Goal: Information Seeking & Learning: Compare options

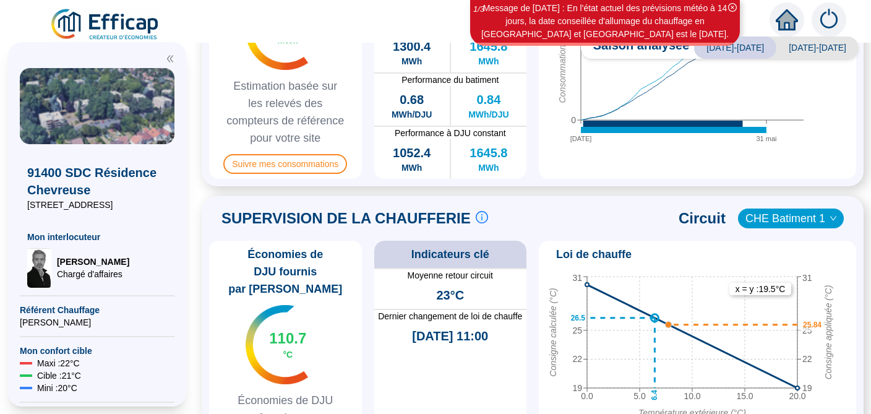
scroll to position [546, 0]
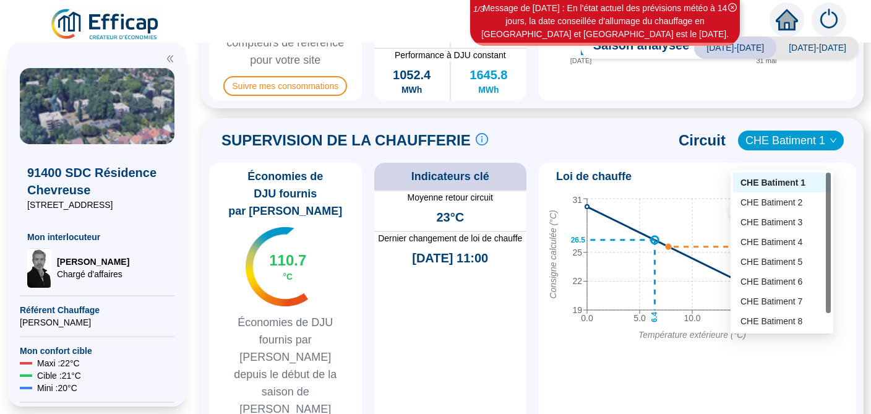
click at [810, 150] on span "CHE Batiment 1" at bounding box center [790, 140] width 91 height 19
click at [776, 204] on div "CHE Batiment 2" at bounding box center [781, 202] width 83 height 13
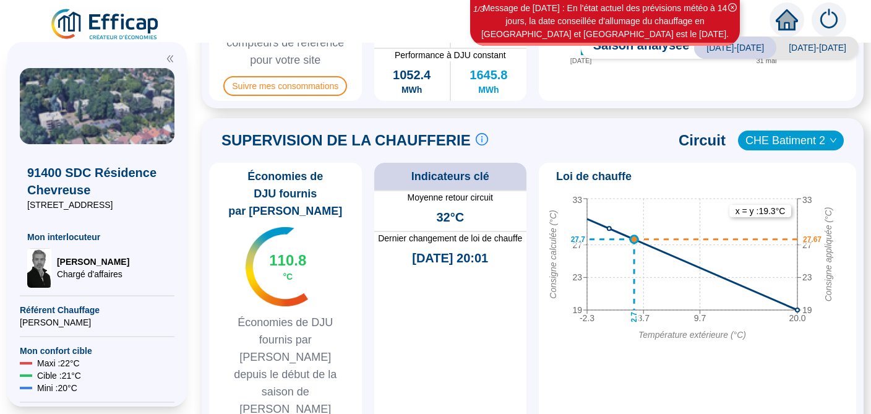
click at [803, 150] on span "CHE Batiment 2" at bounding box center [790, 140] width 91 height 19
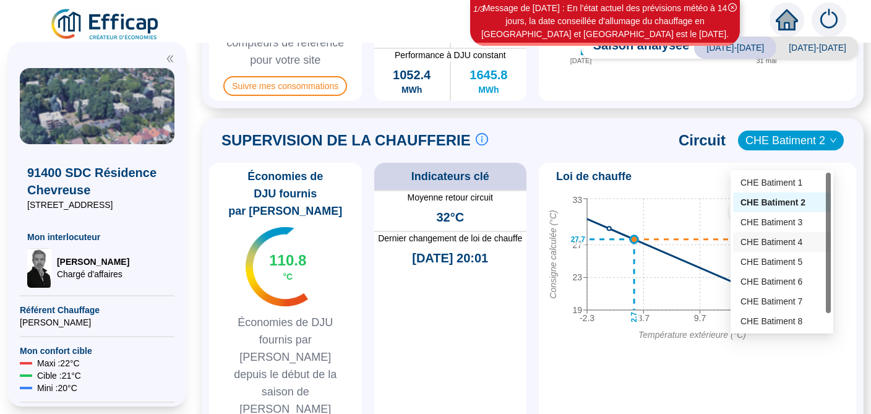
click at [768, 241] on div "CHE Batiment 4" at bounding box center [781, 242] width 83 height 13
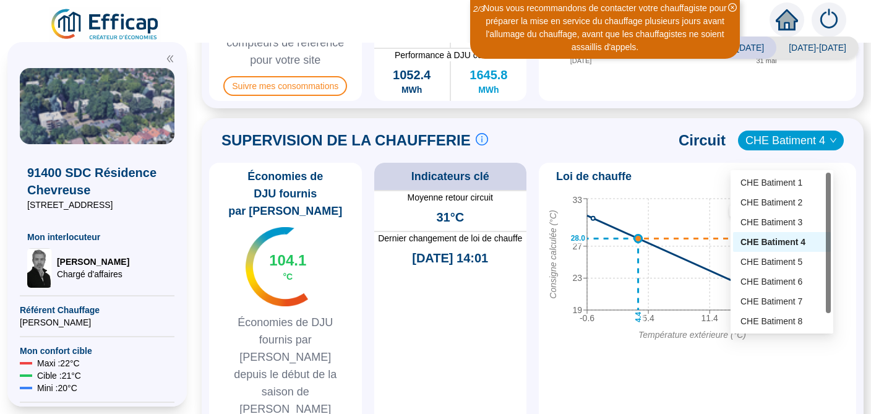
click at [794, 150] on span "CHE Batiment 4" at bounding box center [790, 140] width 91 height 19
click at [763, 299] on div "CHE Batiment 7" at bounding box center [781, 301] width 83 height 13
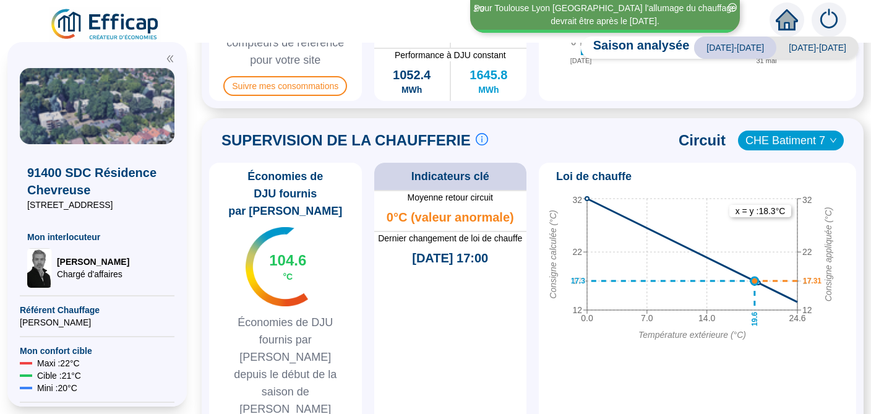
click at [829, 144] on icon "down" at bounding box center [832, 140] width 7 height 7
click at [802, 150] on span "CHE Batiment 7" at bounding box center [790, 140] width 91 height 19
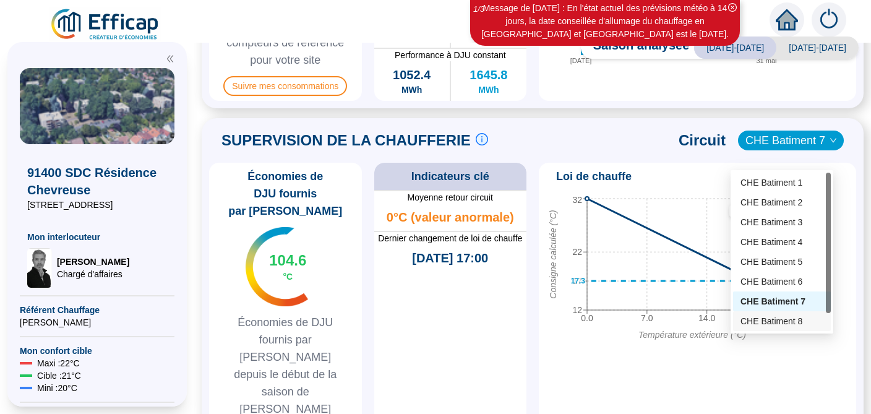
click at [767, 317] on div "CHE Batiment 8" at bounding box center [781, 321] width 83 height 13
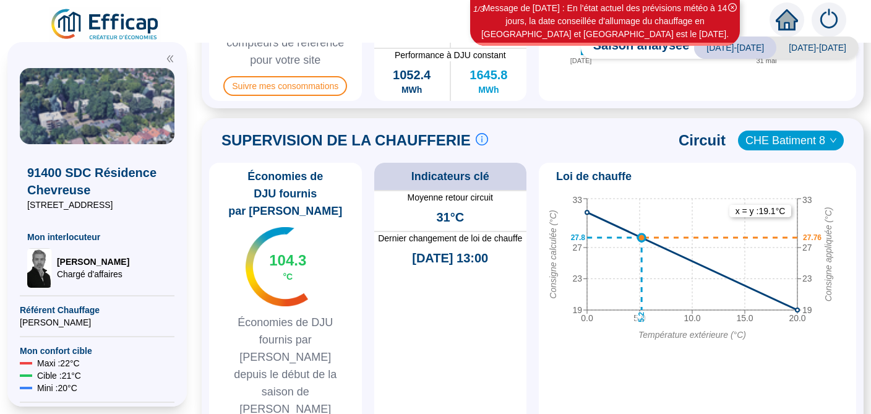
click at [808, 150] on span "CHE Batiment 8" at bounding box center [790, 140] width 91 height 19
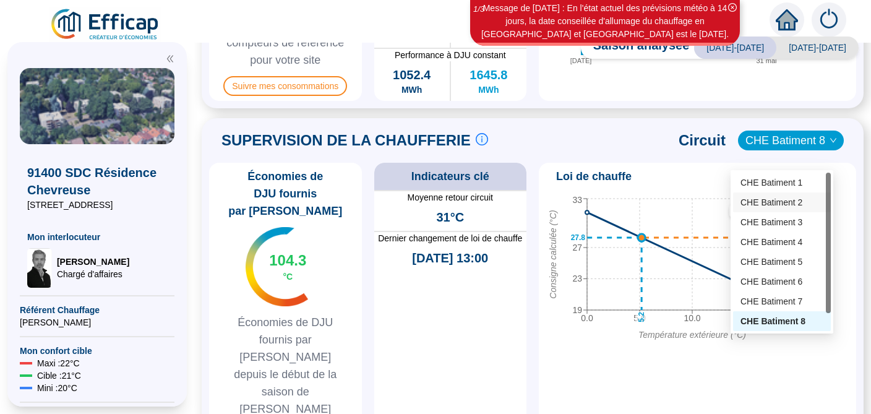
click at [787, 203] on div "CHE Batiment 2" at bounding box center [781, 202] width 83 height 13
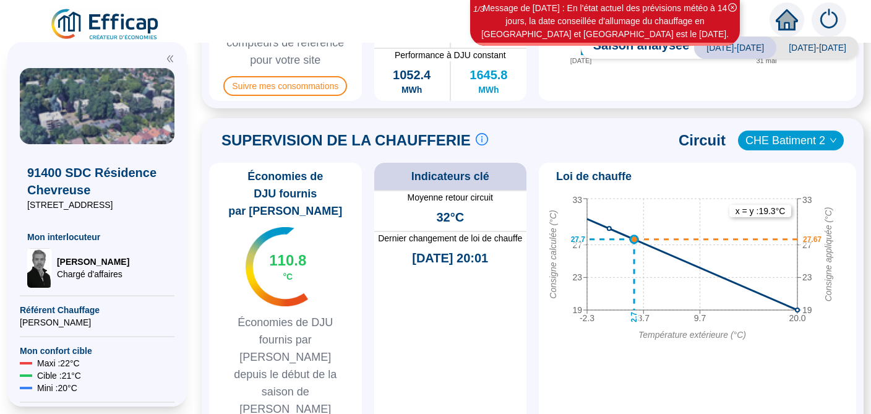
click at [799, 150] on span "CHE Batiment 2" at bounding box center [790, 140] width 91 height 19
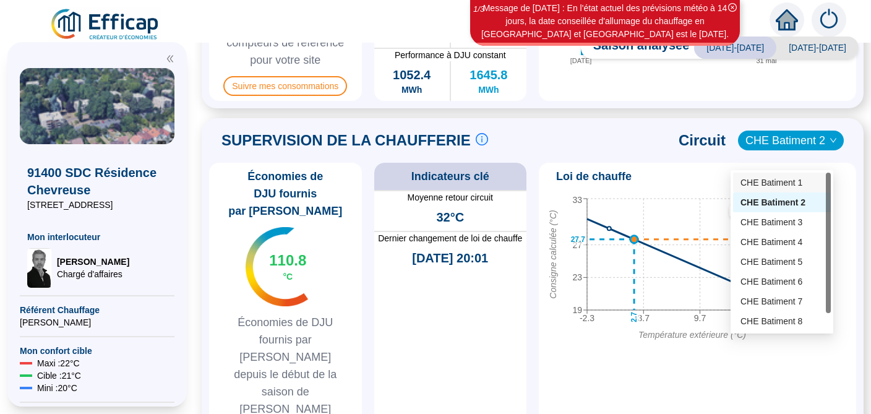
click at [792, 180] on div "CHE Batiment 1" at bounding box center [781, 182] width 83 height 13
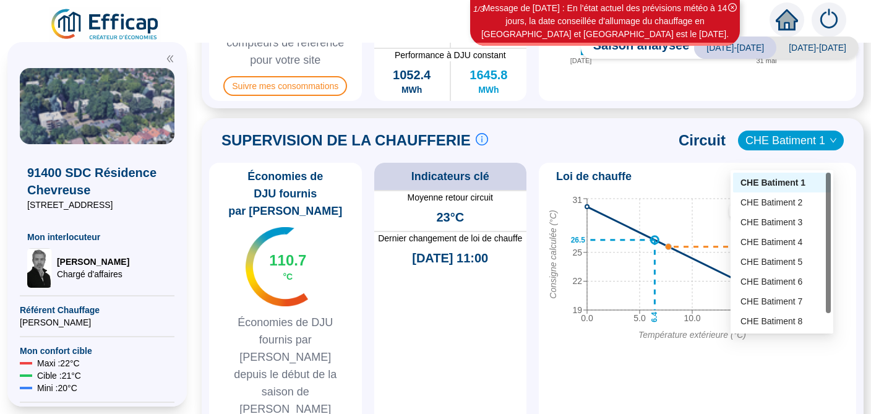
click at [815, 150] on span "CHE Batiment 1" at bounding box center [790, 140] width 91 height 19
click at [756, 301] on div "CHE Batiment 7" at bounding box center [781, 301] width 83 height 13
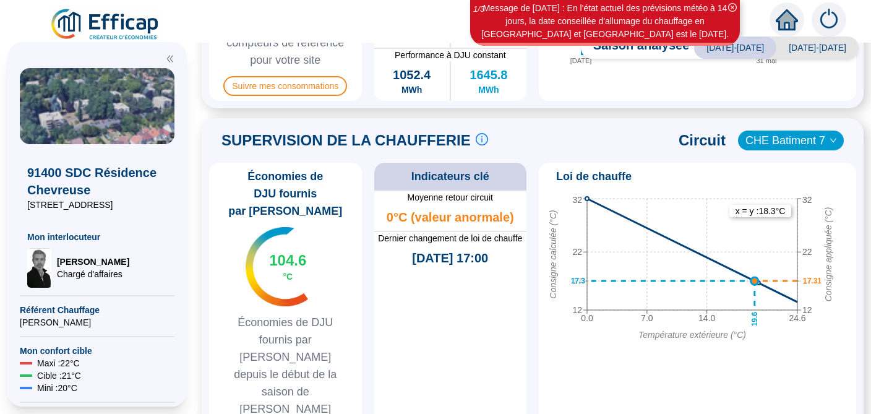
click at [814, 150] on span "CHE Batiment 7" at bounding box center [790, 140] width 91 height 19
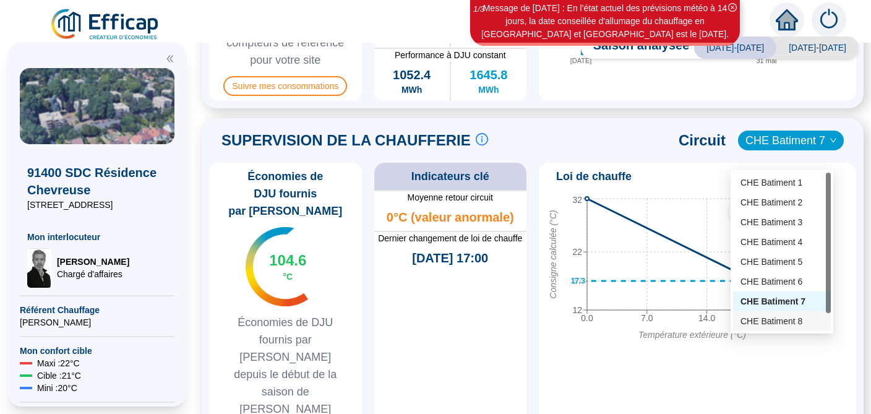
click at [785, 317] on div "CHE Batiment 8" at bounding box center [781, 321] width 83 height 13
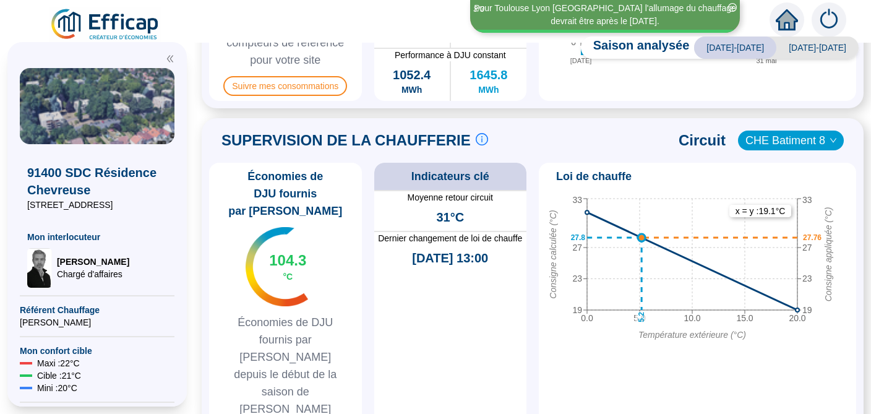
click at [786, 150] on span "CHE Batiment 8" at bounding box center [790, 140] width 91 height 19
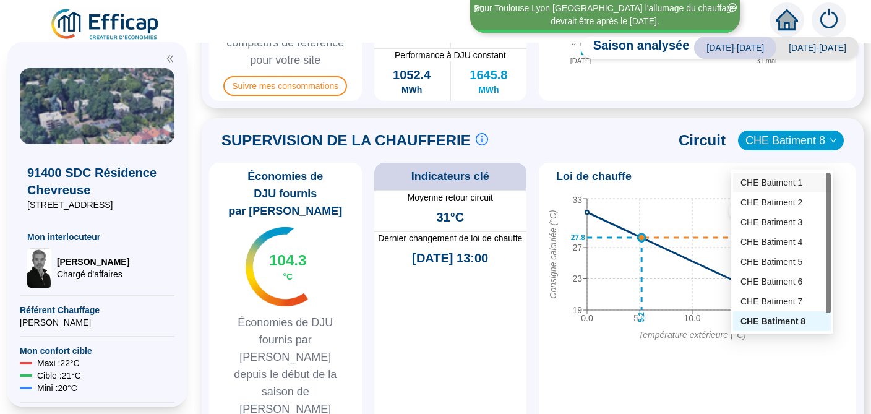
click at [771, 189] on div "CHE Batiment 1" at bounding box center [781, 182] width 83 height 13
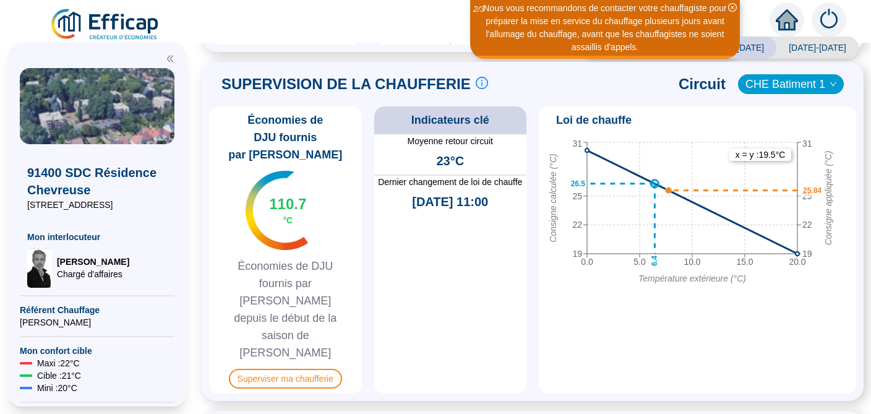
scroll to position [623, 0]
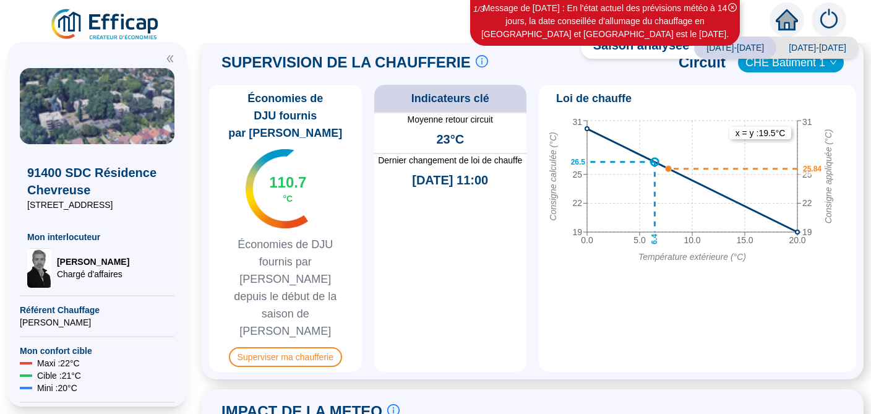
click at [829, 66] on icon "down" at bounding box center [832, 62] width 7 height 7
click at [796, 72] on span "CHE Batiment 1" at bounding box center [790, 62] width 91 height 19
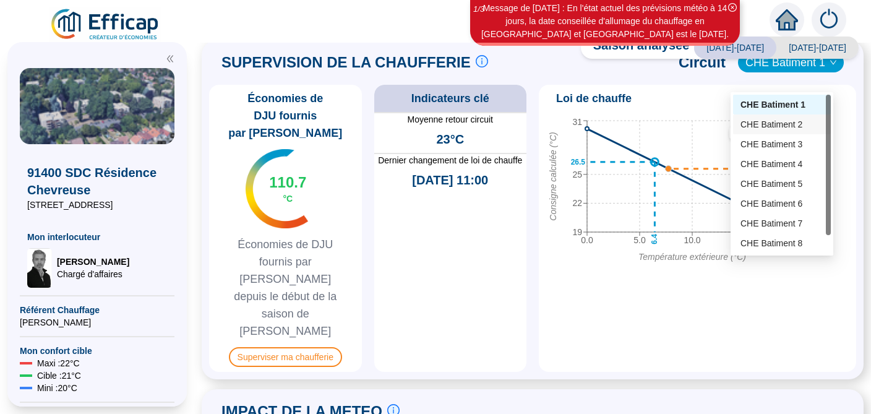
click at [776, 127] on div "CHE Batiment 2" at bounding box center [781, 124] width 83 height 13
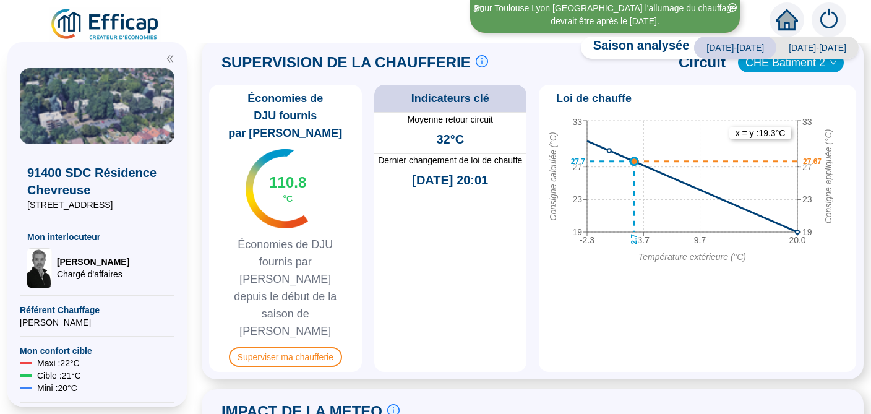
click at [816, 72] on span "CHE Batiment 2" at bounding box center [790, 62] width 91 height 19
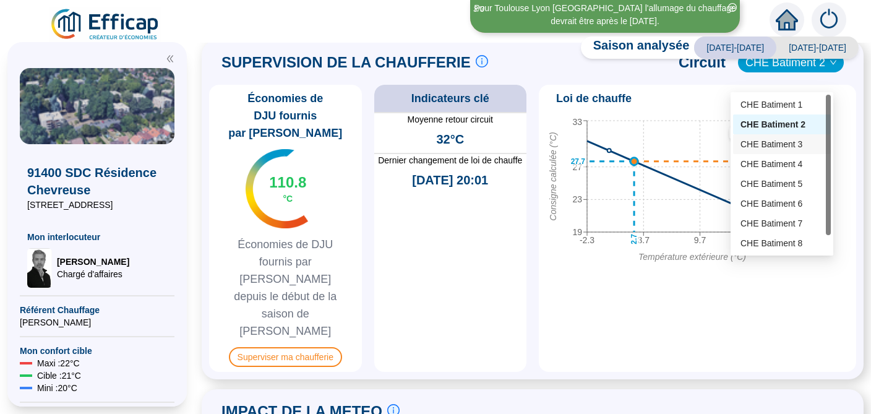
click at [785, 145] on div "CHE Batiment 3" at bounding box center [781, 144] width 83 height 13
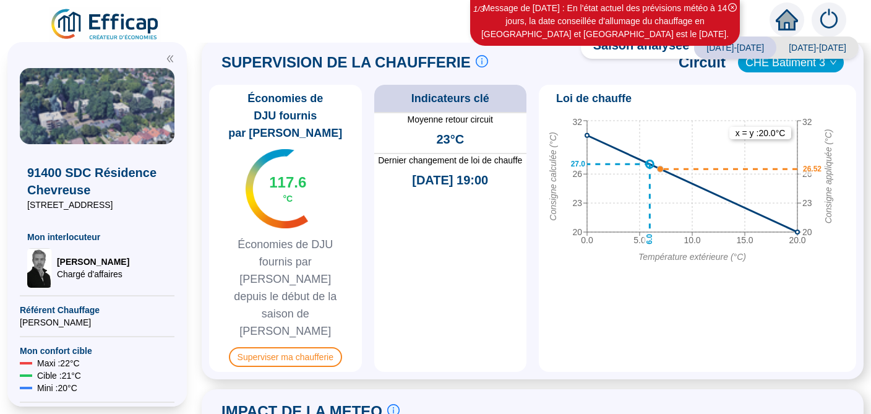
click at [823, 72] on span "CHE Batiment 3" at bounding box center [790, 62] width 91 height 19
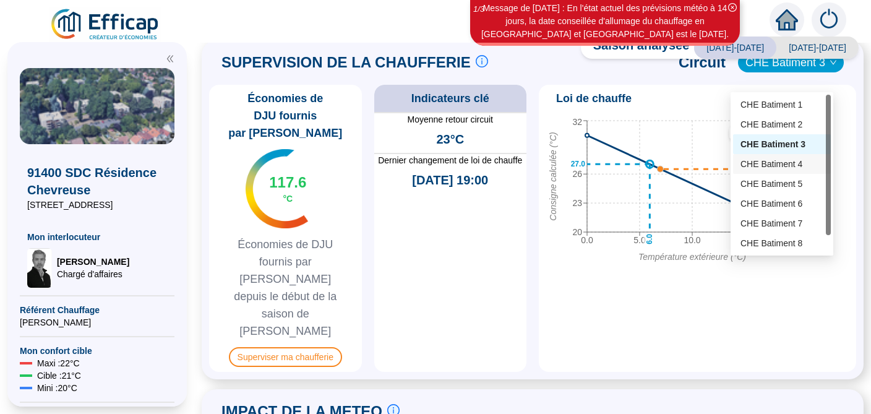
click at [776, 164] on div "CHE Batiment 4" at bounding box center [781, 164] width 83 height 13
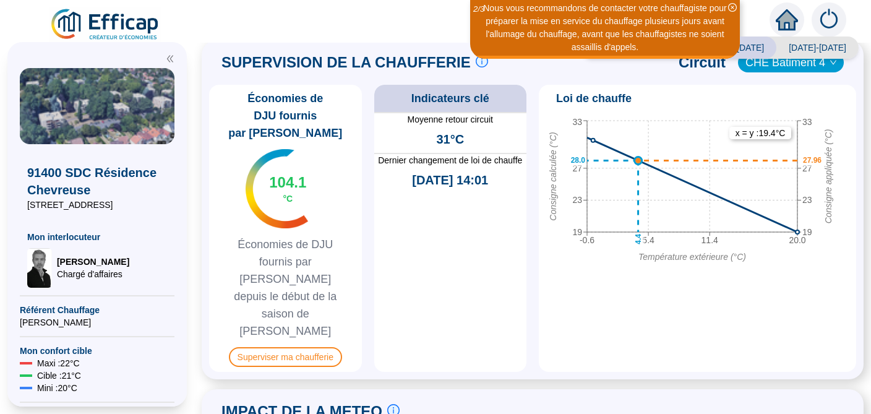
click at [788, 72] on span "CHE Batiment 4" at bounding box center [790, 62] width 91 height 19
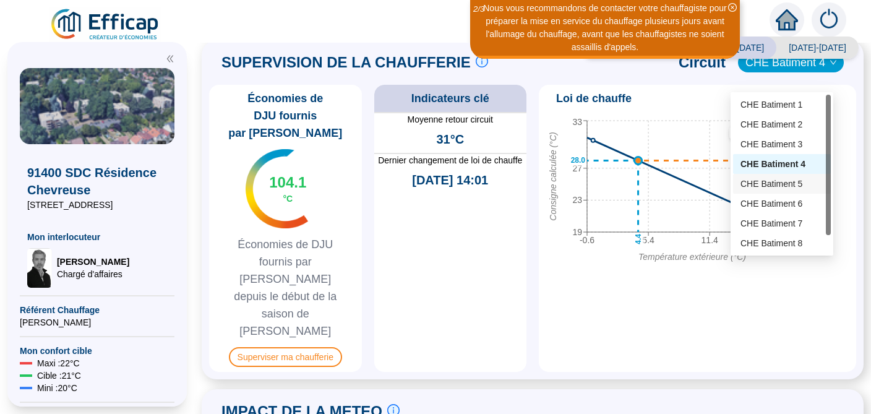
click at [774, 184] on div "CHE Batiment 5" at bounding box center [781, 184] width 83 height 13
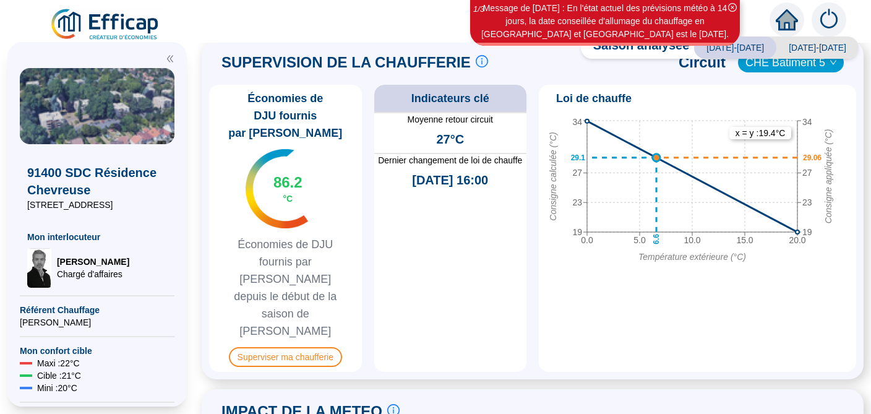
click at [795, 72] on span "CHE Batiment 5" at bounding box center [790, 62] width 91 height 19
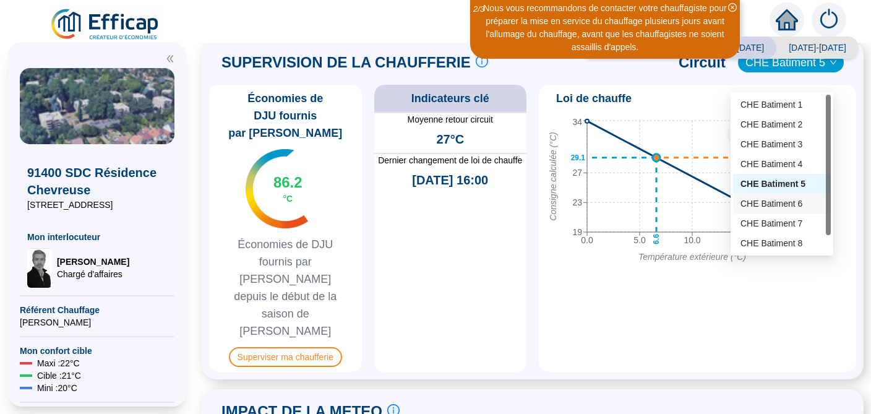
click at [772, 208] on div "CHE Batiment 6" at bounding box center [781, 203] width 83 height 13
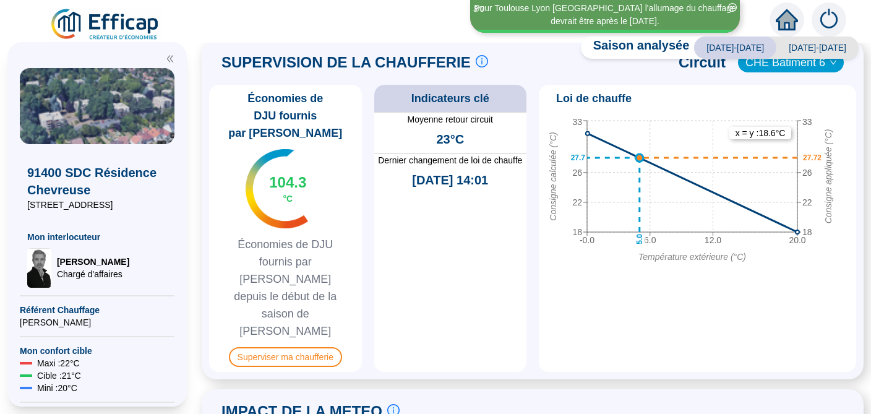
click at [717, 319] on div "-0.0 6.0 12.0 20.0 Température extérieure (°C) 18 22 26 33 Consigne calculée (°…" at bounding box center [697, 240] width 307 height 252
click at [808, 72] on span "CHE Batiment 6" at bounding box center [790, 62] width 91 height 19
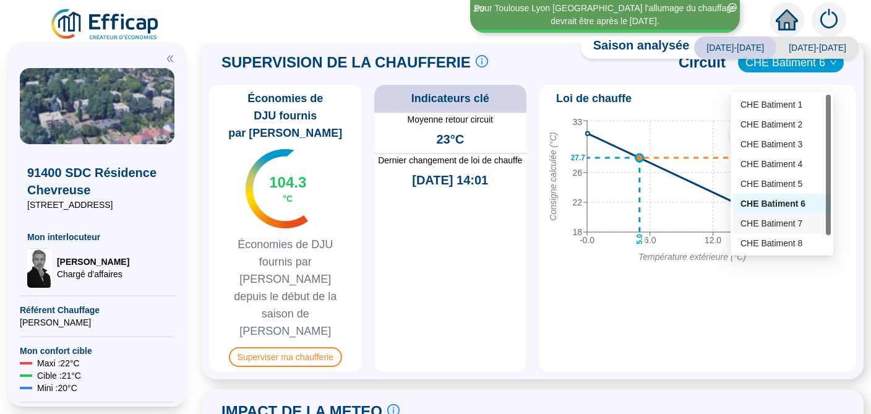
click at [773, 221] on div "CHE Batiment 7" at bounding box center [781, 223] width 83 height 13
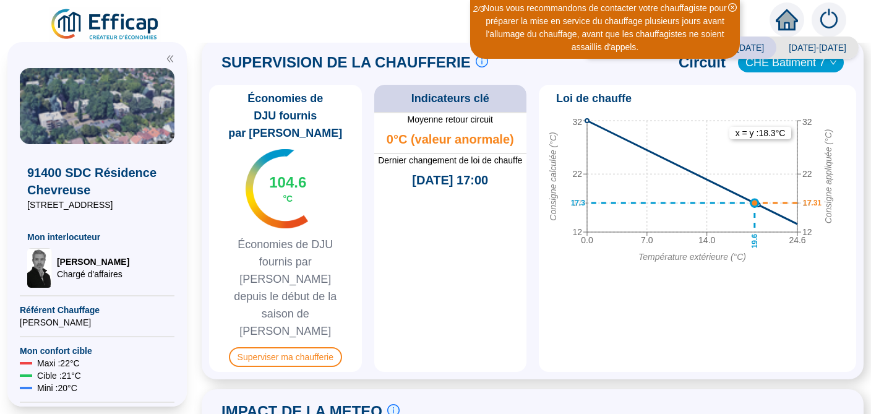
click at [800, 72] on span "CHE Batiment 7" at bounding box center [790, 62] width 91 height 19
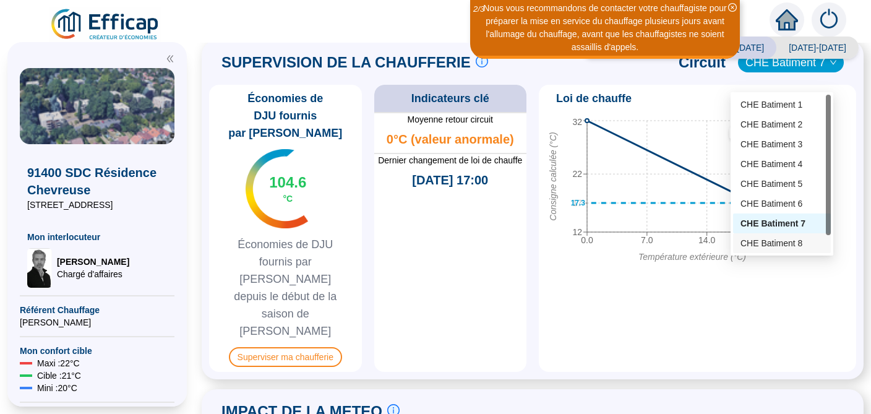
click at [755, 245] on div "CHE Batiment 8" at bounding box center [781, 243] width 83 height 13
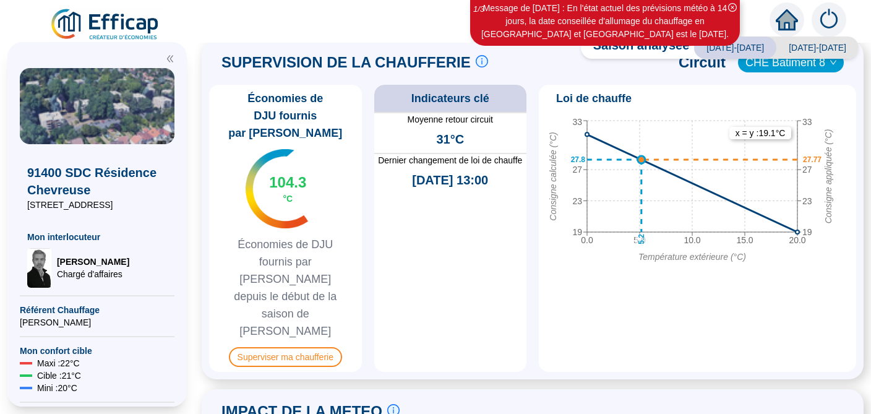
click at [813, 72] on span "CHE Batiment 8" at bounding box center [790, 62] width 91 height 19
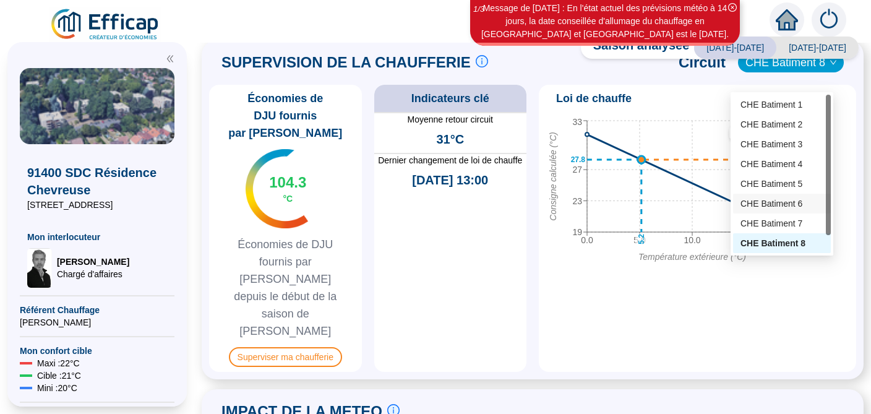
click at [777, 202] on div "CHE Batiment 6" at bounding box center [781, 203] width 83 height 13
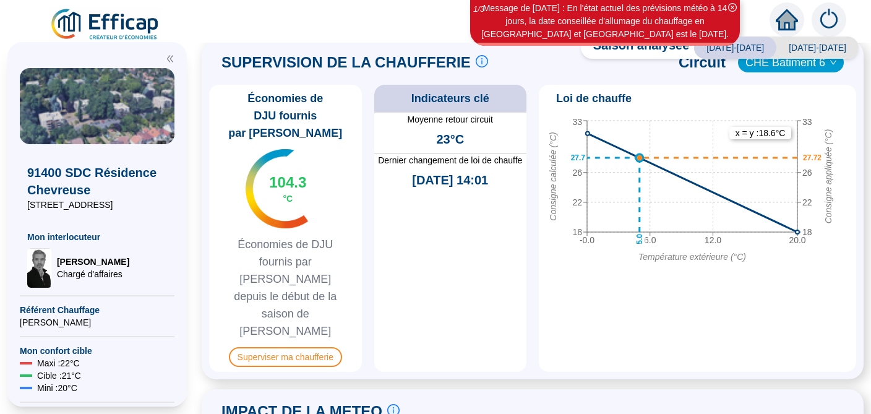
click at [804, 72] on span "CHE Batiment 6" at bounding box center [790, 62] width 91 height 19
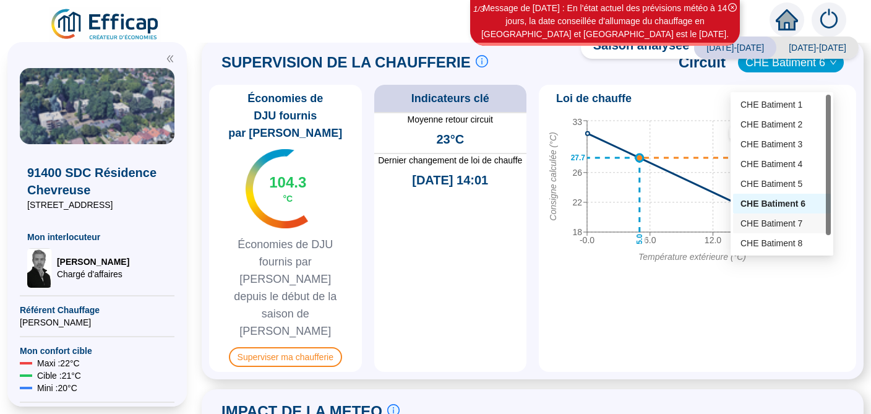
click at [766, 221] on div "CHE Batiment 7" at bounding box center [781, 223] width 83 height 13
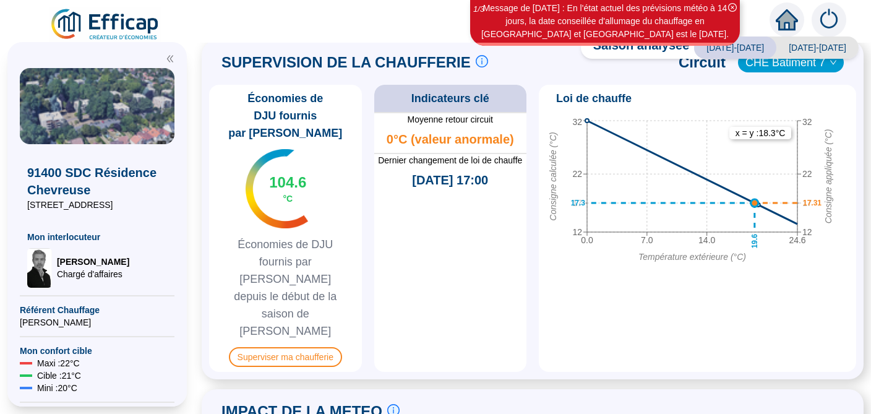
click at [811, 72] on span "CHE Batiment 7" at bounding box center [790, 62] width 91 height 19
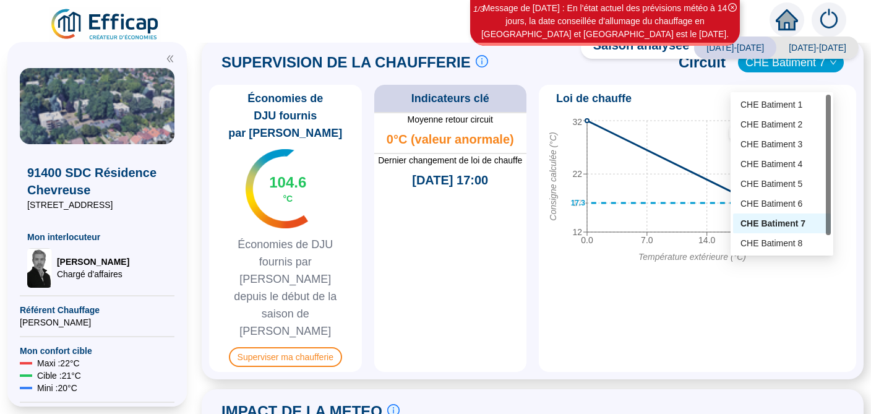
scroll to position [20, 0]
drag, startPoint x: 828, startPoint y: 238, endPoint x: 828, endPoint y: 244, distance: 6.8
click at [828, 244] on div at bounding box center [828, 183] width 5 height 140
click at [778, 238] on div "CHE Batiment 9" at bounding box center [781, 243] width 83 height 13
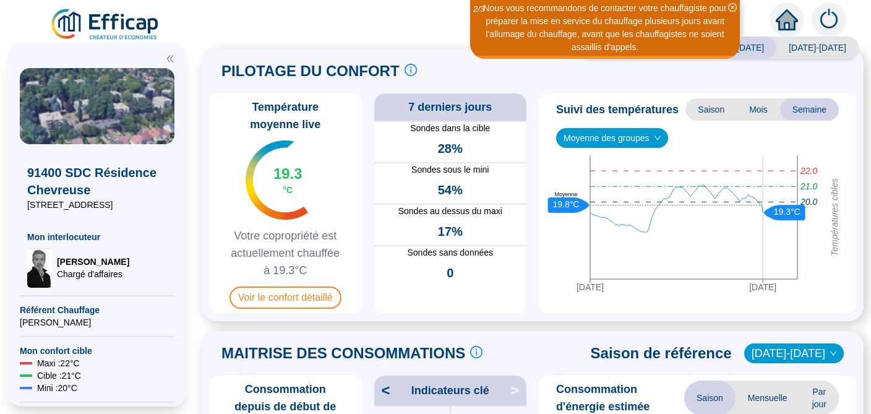
scroll to position [0, 0]
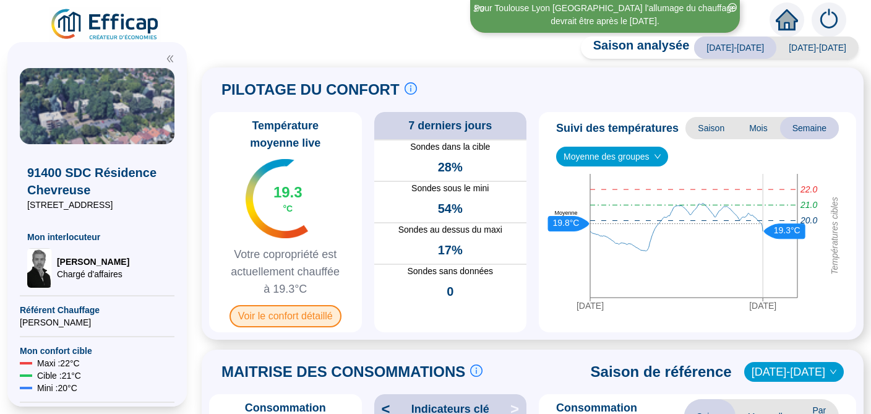
click at [308, 313] on span "Voir le confort détaillé" at bounding box center [285, 316] width 112 height 22
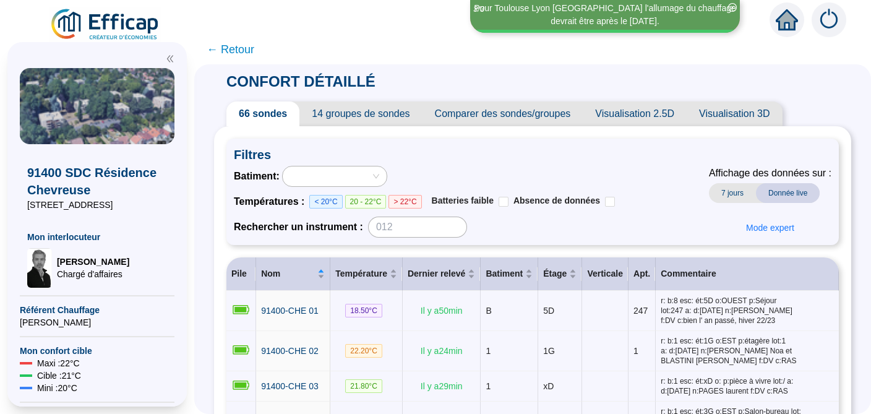
click at [485, 113] on span "Comparer des sondes/groupes" at bounding box center [502, 113] width 161 height 25
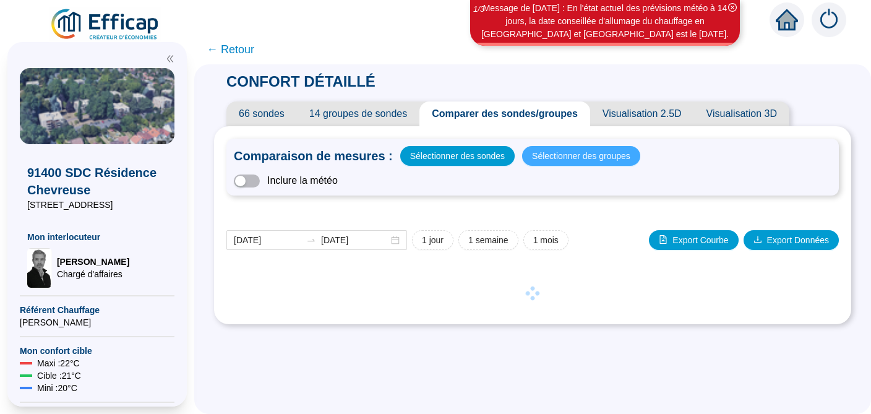
click at [572, 157] on span "Sélectionner des groupes" at bounding box center [581, 155] width 98 height 17
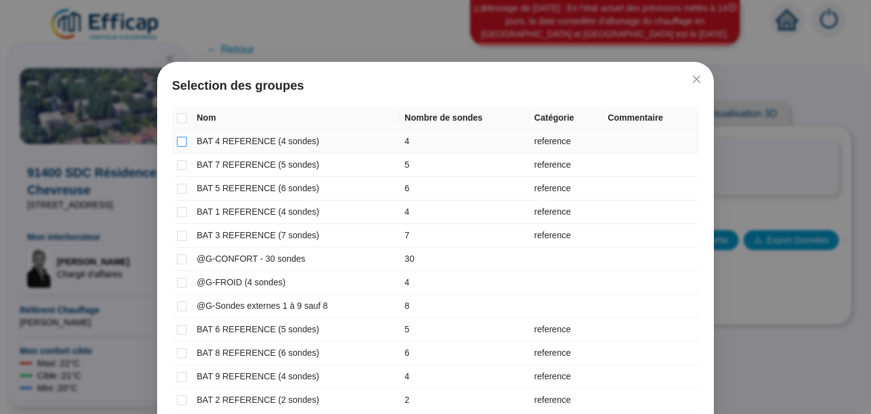
click at [177, 143] on input "checkbox" at bounding box center [182, 142] width 10 height 10
checkbox input "true"
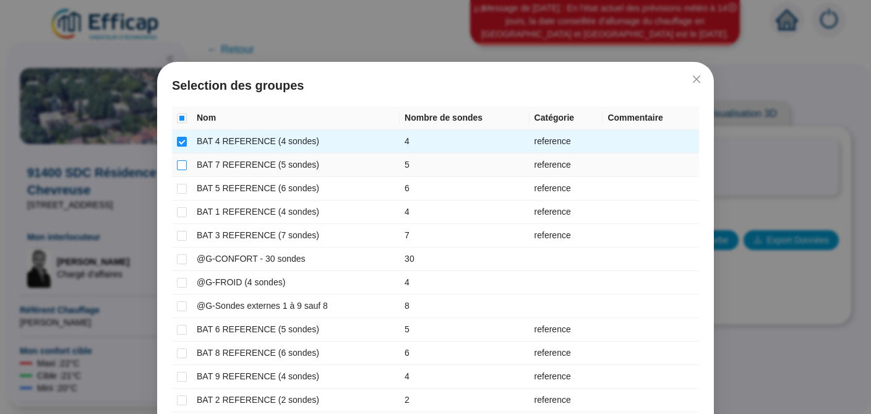
click at [178, 168] on input "checkbox" at bounding box center [182, 165] width 10 height 10
checkbox input "true"
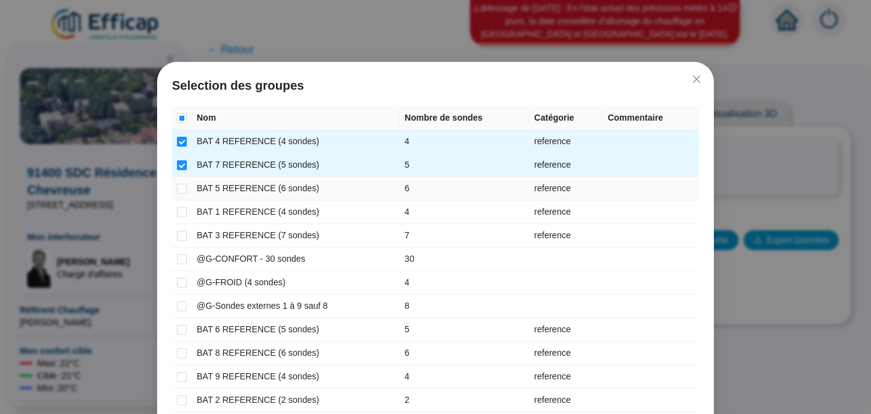
click at [178, 181] on td at bounding box center [182, 189] width 20 height 24
click at [177, 192] on input "checkbox" at bounding box center [182, 189] width 10 height 10
checkbox input "true"
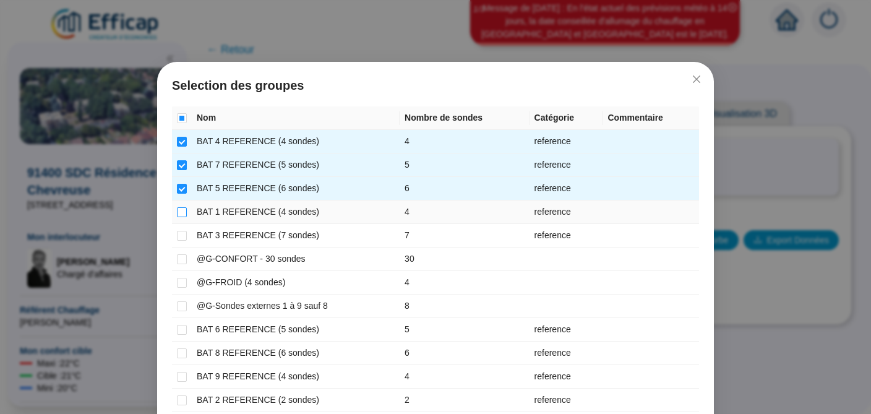
click at [178, 208] on input "checkbox" at bounding box center [182, 212] width 10 height 10
checkbox input "true"
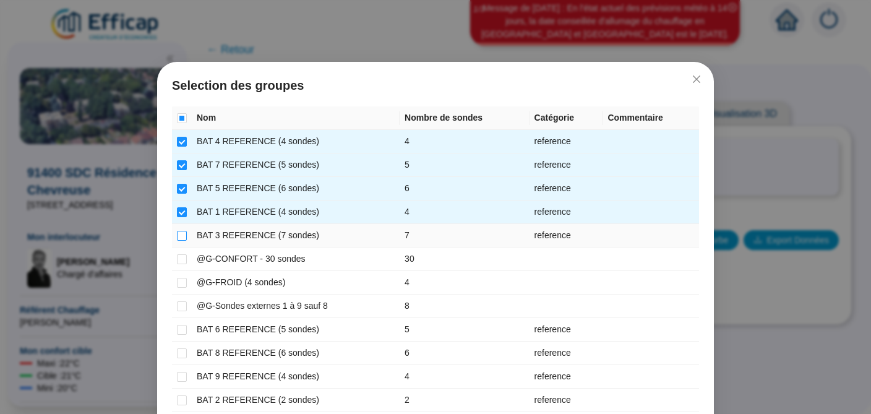
click at [178, 230] on label at bounding box center [182, 235] width 10 height 13
click at [178, 231] on input "checkbox" at bounding box center [182, 236] width 10 height 10
checkbox input "true"
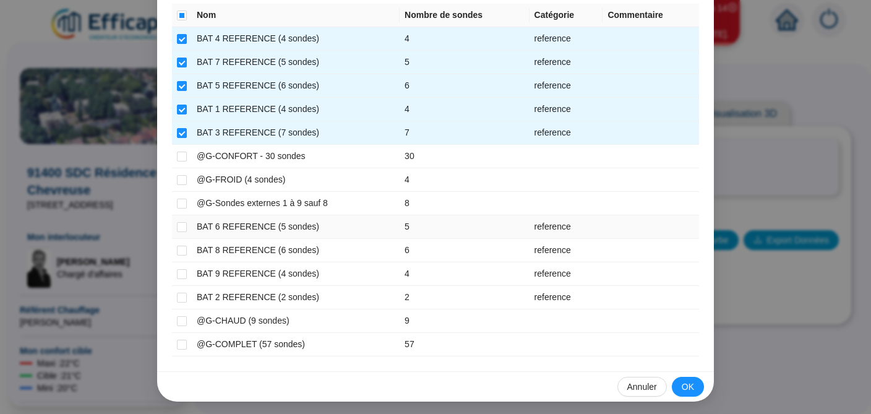
scroll to position [105, 0]
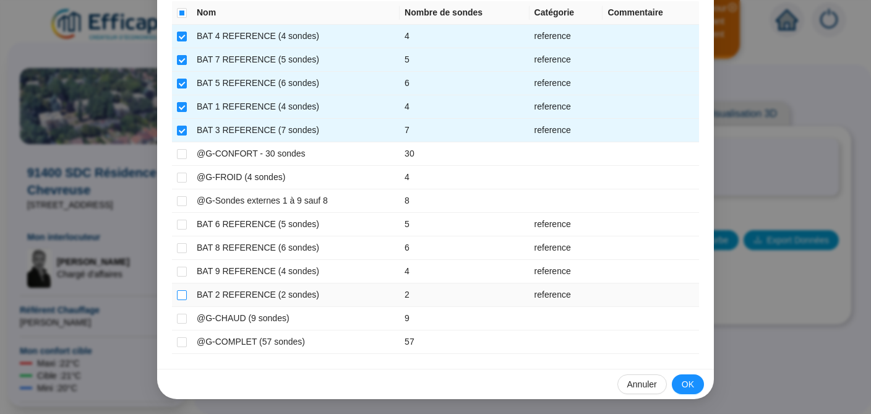
click at [177, 293] on input "checkbox" at bounding box center [182, 295] width 10 height 10
checkbox input "true"
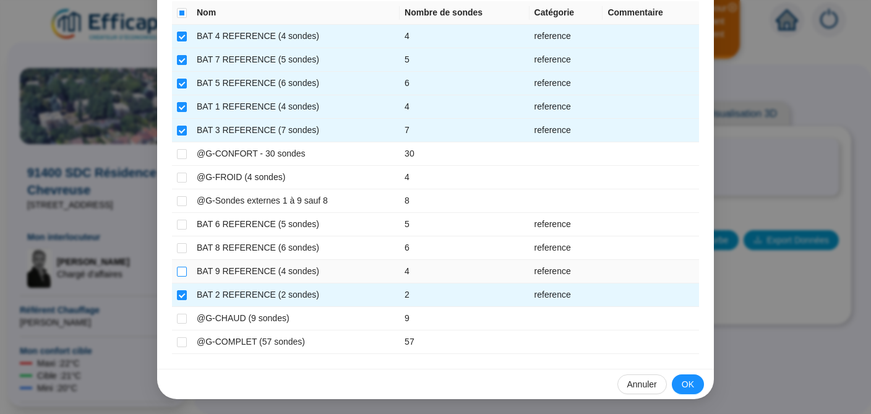
click at [177, 270] on input "checkbox" at bounding box center [182, 272] width 10 height 10
checkbox input "true"
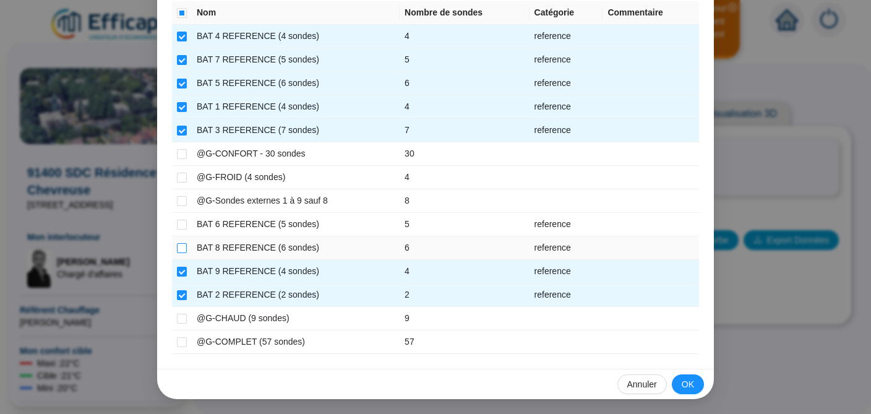
click at [177, 247] on input "checkbox" at bounding box center [182, 248] width 10 height 10
checkbox input "true"
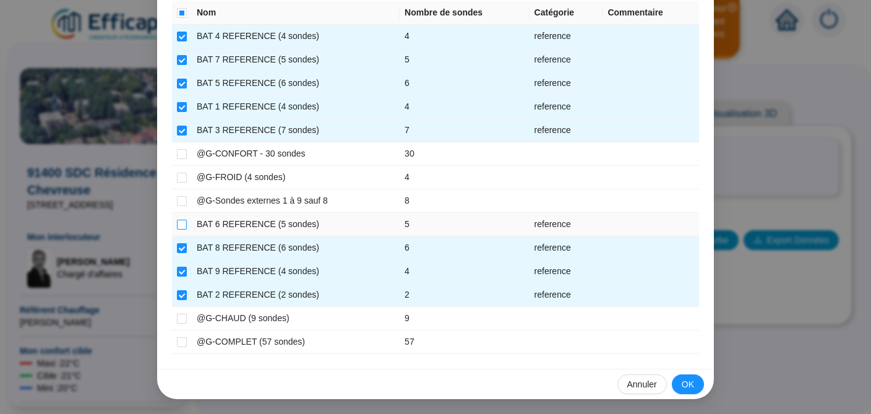
click at [178, 224] on input "checkbox" at bounding box center [182, 225] width 10 height 10
checkbox input "true"
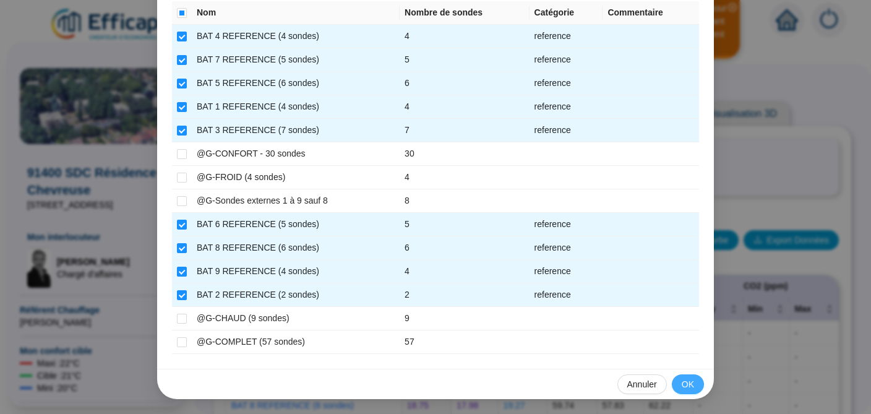
click at [682, 380] on span "OK" at bounding box center [688, 384] width 12 height 13
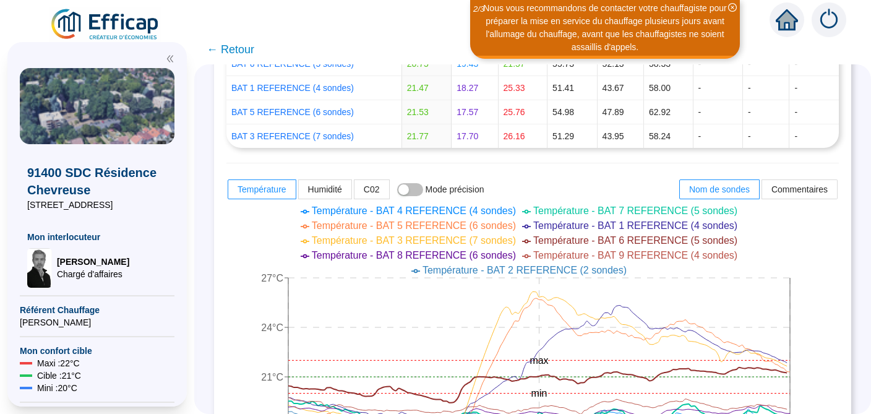
scroll to position [468, 0]
